Goal: Task Accomplishment & Management: Use online tool/utility

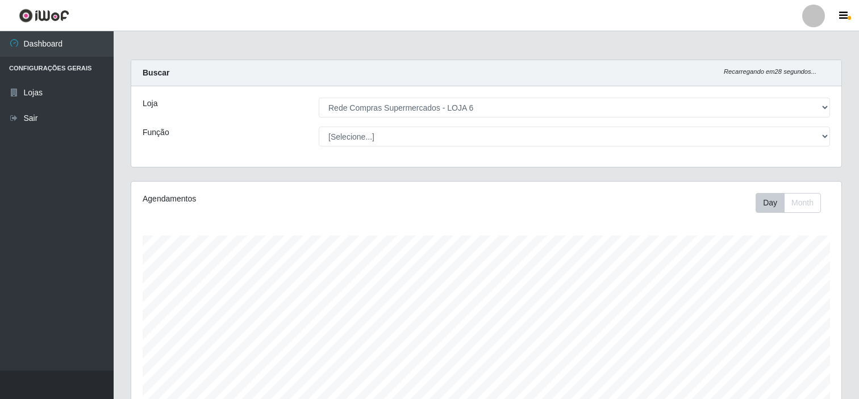
select select "398"
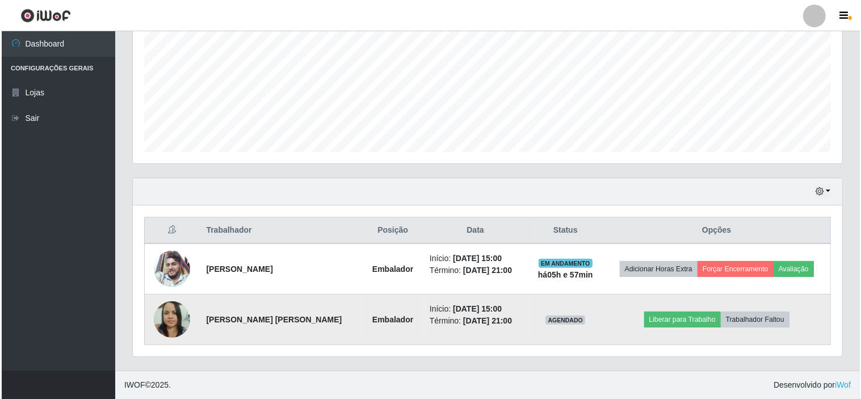
scroll to position [235, 710]
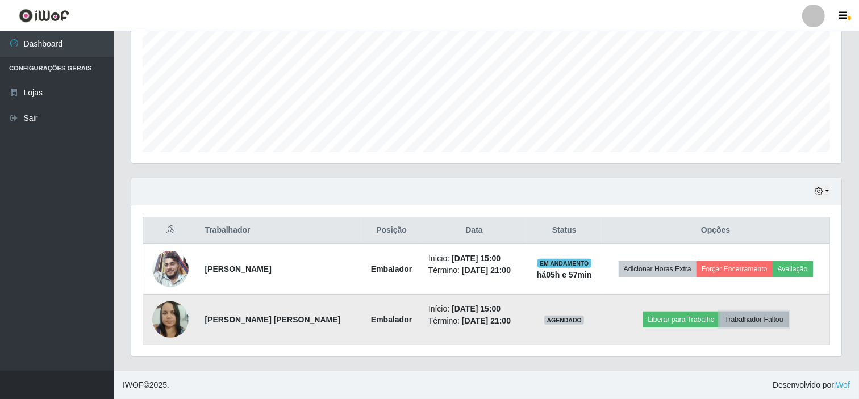
click at [765, 318] on button "Trabalhador Faltou" at bounding box center [753, 320] width 69 height 16
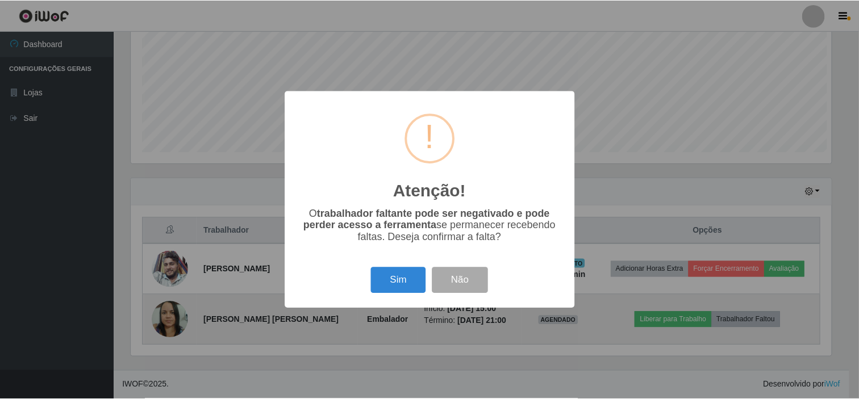
scroll to position [235, 702]
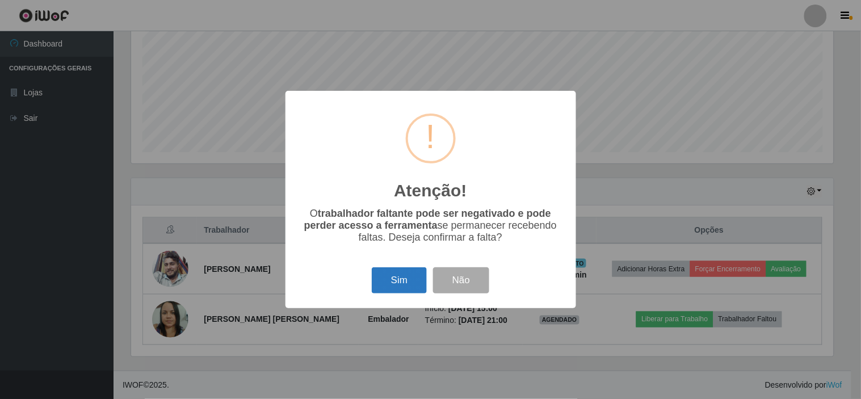
click at [397, 284] on button "Sim" at bounding box center [399, 280] width 55 height 27
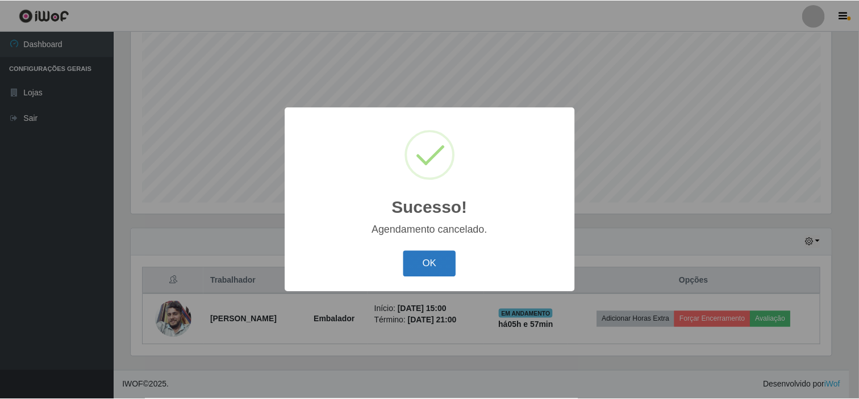
scroll to position [203, 0]
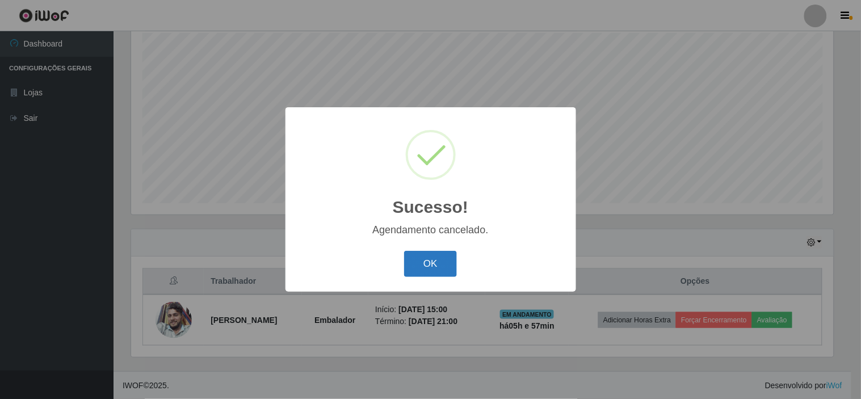
click at [435, 259] on button "OK" at bounding box center [430, 264] width 53 height 27
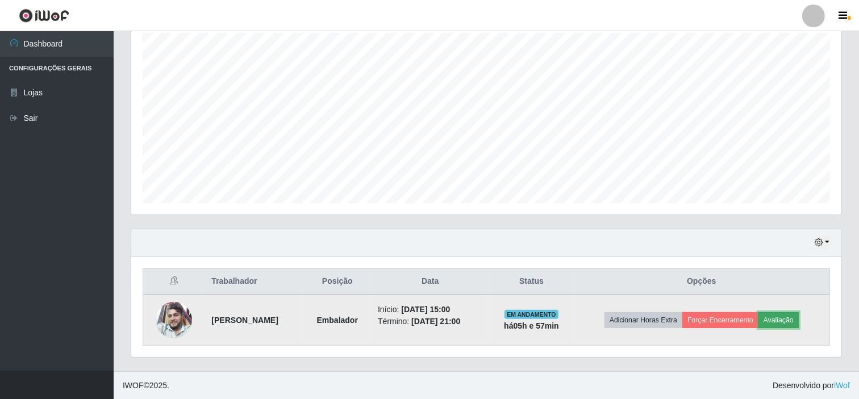
click at [791, 319] on button "Avaliação" at bounding box center [778, 320] width 40 height 16
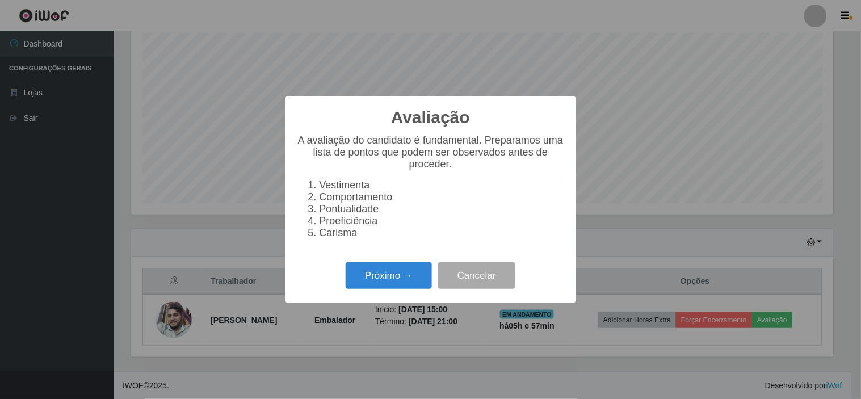
scroll to position [235, 702]
click at [418, 274] on button "Próximo →" at bounding box center [389, 275] width 86 height 27
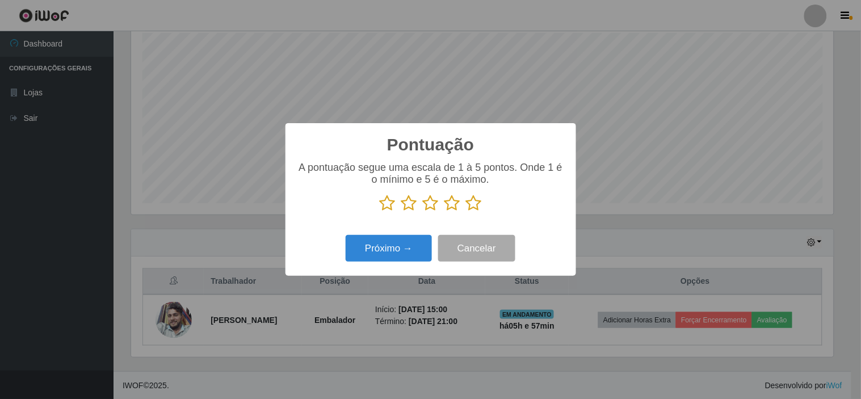
scroll to position [567559, 567091]
click at [426, 206] on icon at bounding box center [431, 203] width 16 height 17
click at [423, 212] on input "radio" at bounding box center [423, 212] width 0 height 0
click at [406, 245] on button "Próximo →" at bounding box center [389, 248] width 86 height 27
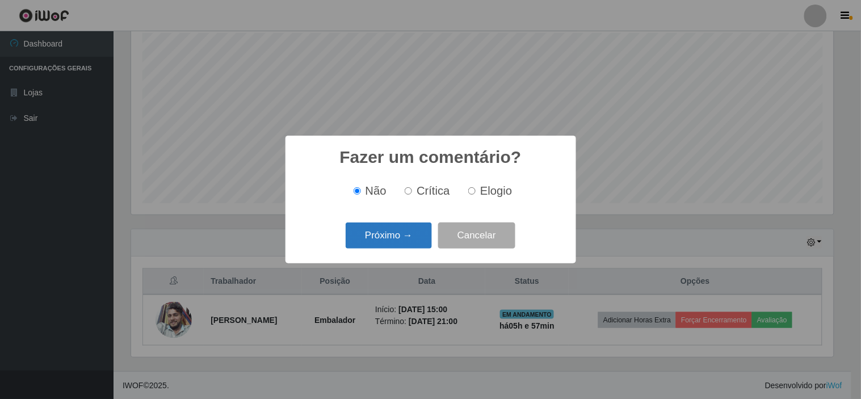
click at [409, 240] on button "Próximo →" at bounding box center [389, 236] width 86 height 27
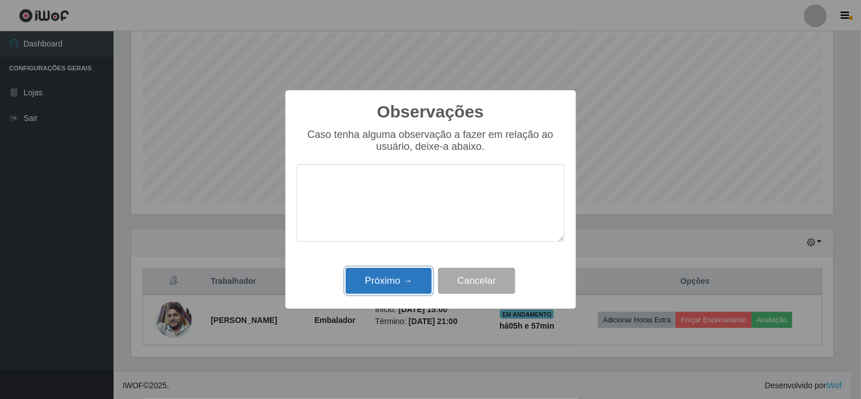
click at [406, 283] on button "Próximo →" at bounding box center [389, 281] width 86 height 27
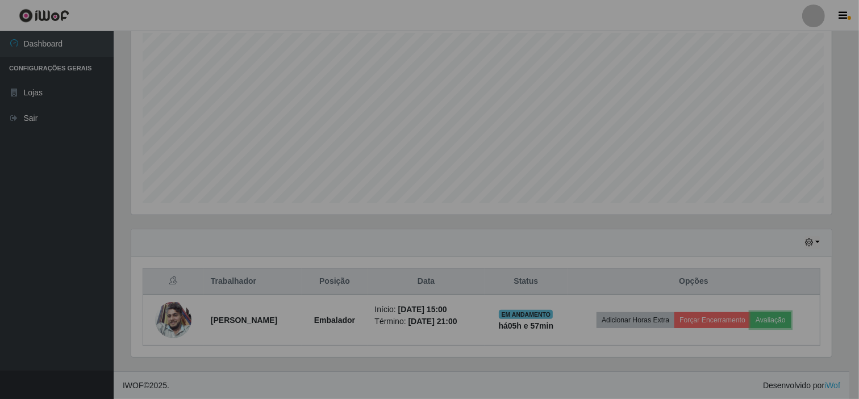
scroll to position [235, 710]
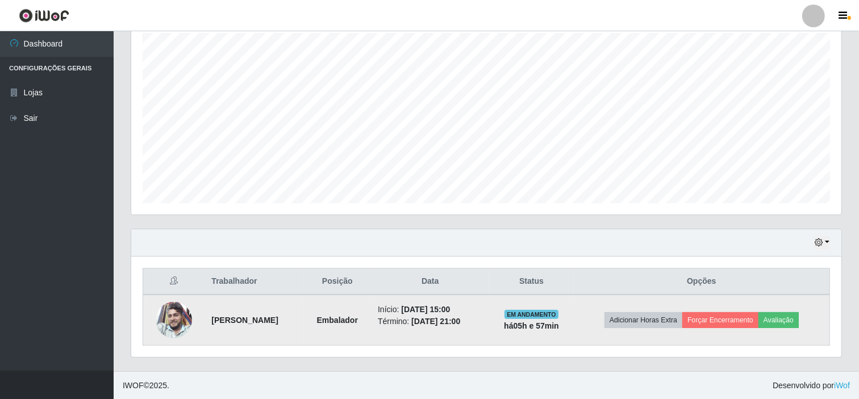
click at [709, 308] on td "Adicionar Horas Extra Forçar Encerramento Avaliação" at bounding box center [701, 320] width 256 height 51
click at [717, 317] on button "Forçar Encerramento" at bounding box center [720, 320] width 76 height 16
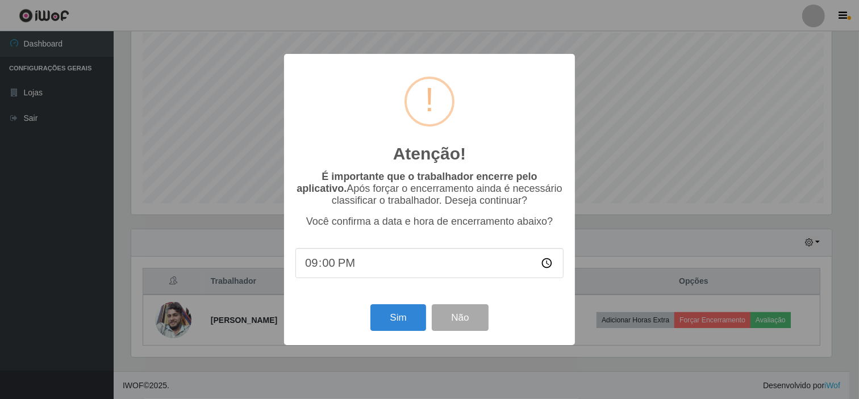
scroll to position [235, 702]
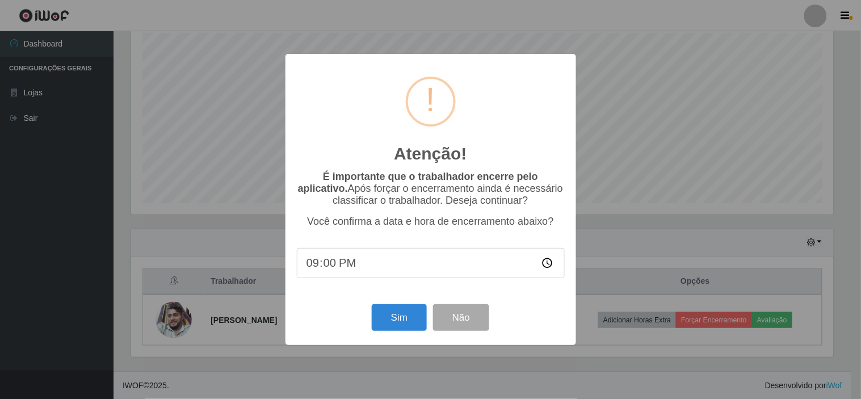
click at [337, 268] on input "21:00" at bounding box center [431, 263] width 268 height 30
click at [332, 262] on input "21:00" at bounding box center [431, 263] width 268 height 30
click at [337, 263] on input "21:00" at bounding box center [431, 263] width 268 height 30
click at [338, 263] on input "21:00" at bounding box center [431, 263] width 268 height 30
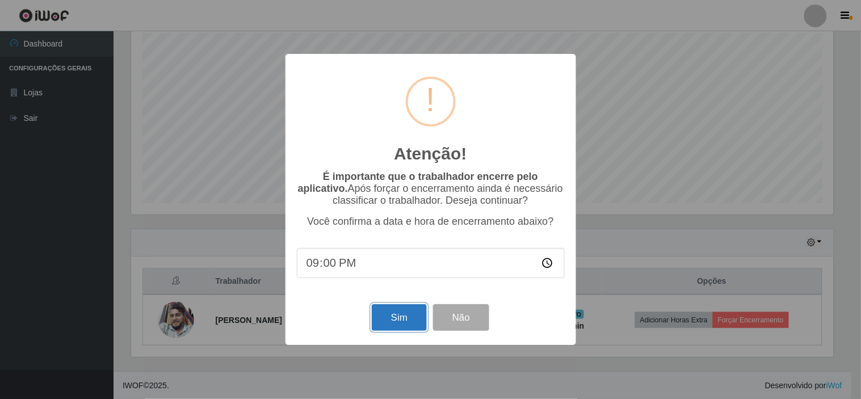
click at [378, 313] on button "Sim" at bounding box center [399, 317] width 55 height 27
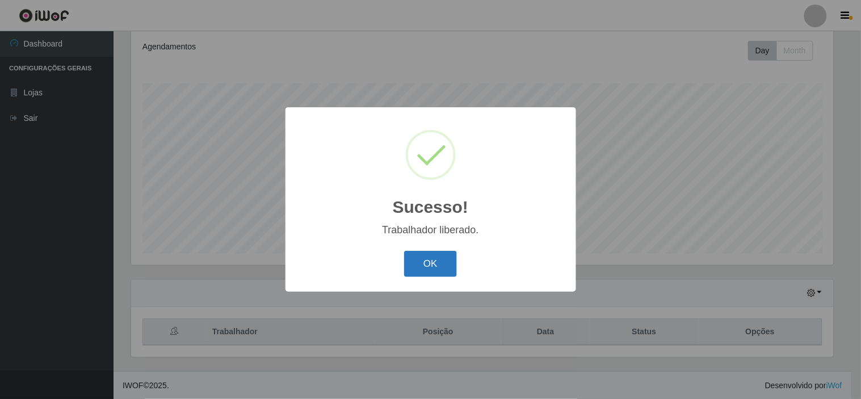
click at [435, 259] on button "OK" at bounding box center [430, 264] width 53 height 27
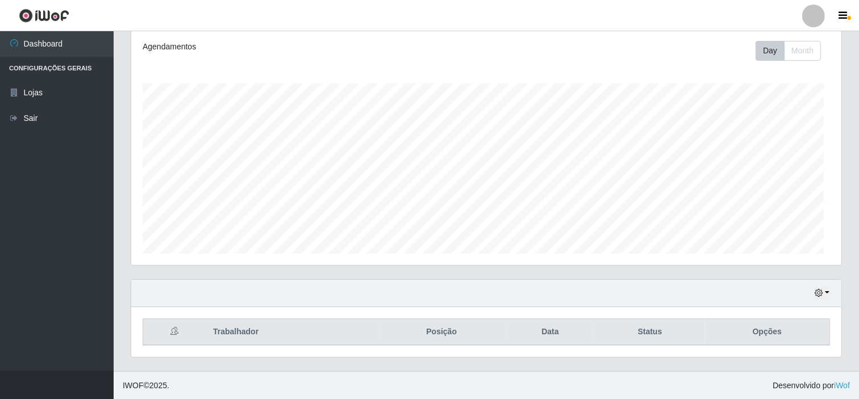
scroll to position [235, 710]
